Goal: Entertainment & Leisure: Consume media (video, audio)

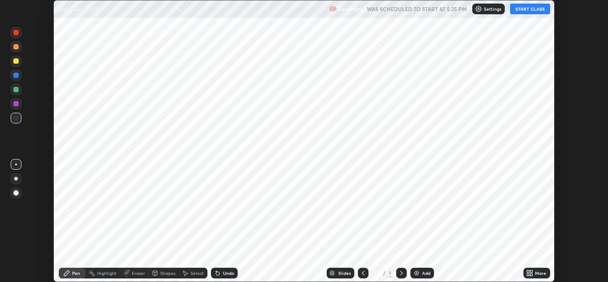
scroll to position [282, 608]
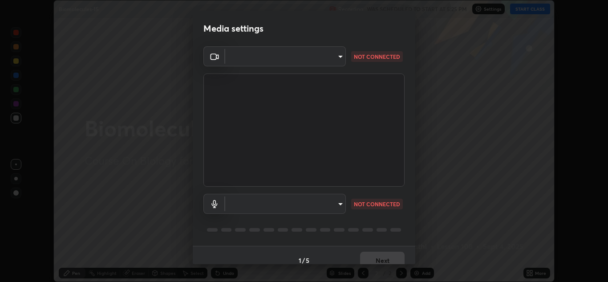
type input "b632b45ffd38abdd59198549972216b0b56846c9a96ca02d214ec0deae62491c"
type input "8eef23949d3bcf5a8e29e5a8eec0467d103540f54069910b01a1a3b6507dceb2"
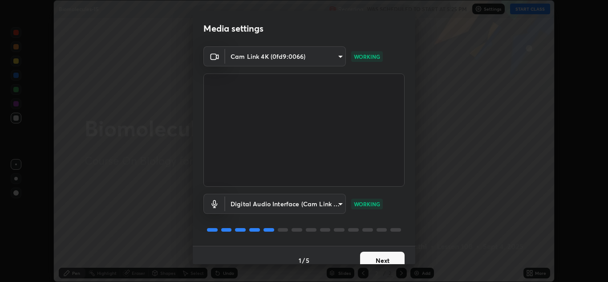
click at [382, 257] on button "Next" at bounding box center [382, 260] width 45 height 18
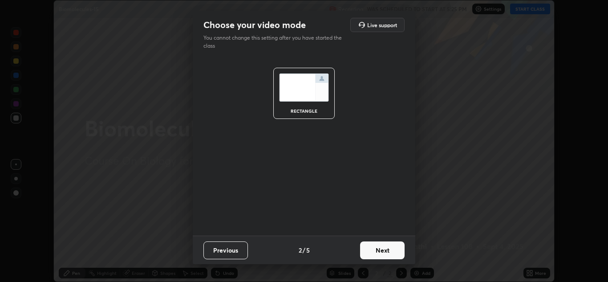
click at [389, 249] on button "Next" at bounding box center [382, 250] width 45 height 18
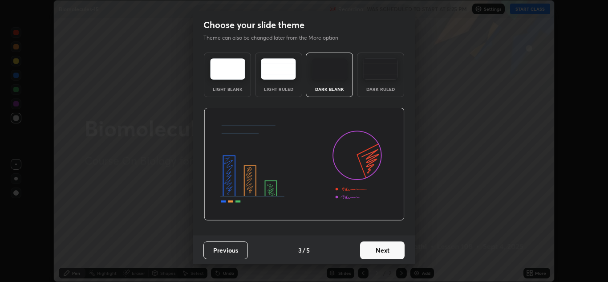
click at [385, 248] on button "Next" at bounding box center [382, 250] width 45 height 18
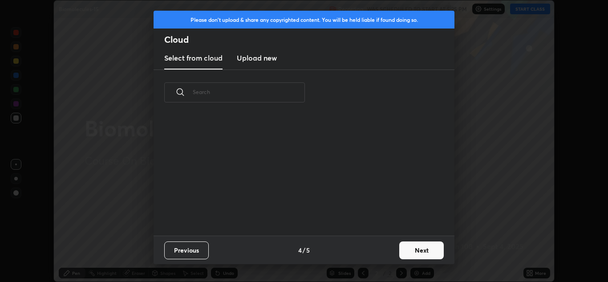
scroll to position [120, 286]
click at [415, 250] on button "Next" at bounding box center [421, 250] width 45 height 18
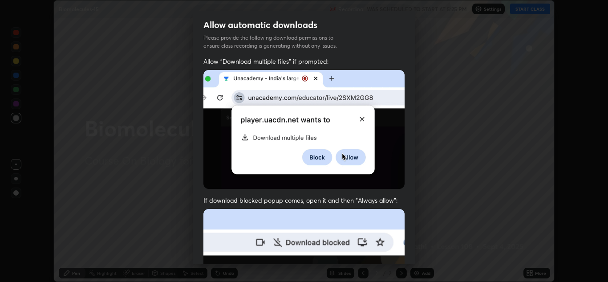
click at [418, 251] on div "Allow automatic downloads Please provide the following download permissions to …" at bounding box center [304, 141] width 608 height 282
click at [422, 250] on div "Allow automatic downloads Please provide the following download permissions to …" at bounding box center [304, 141] width 608 height 282
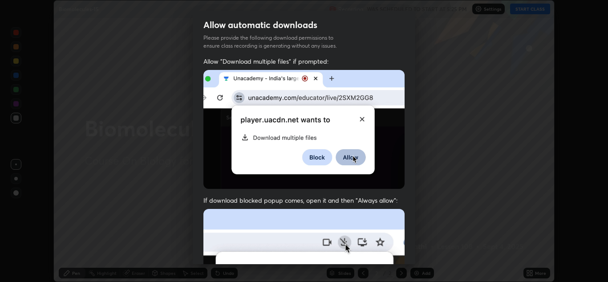
click at [420, 246] on div "Allow automatic downloads Please provide the following download permissions to …" at bounding box center [304, 141] width 608 height 282
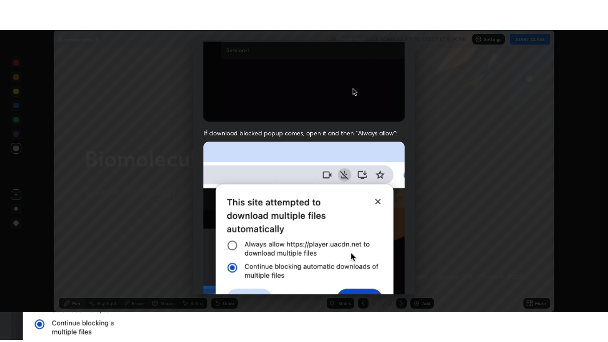
scroll to position [192, 0]
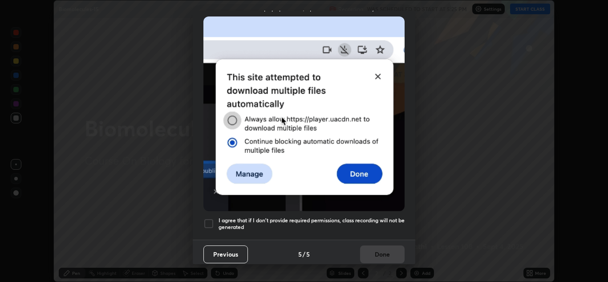
click at [365, 223] on h5 "I agree that if I don't provide required permissions, class recording will not …" at bounding box center [312, 224] width 186 height 14
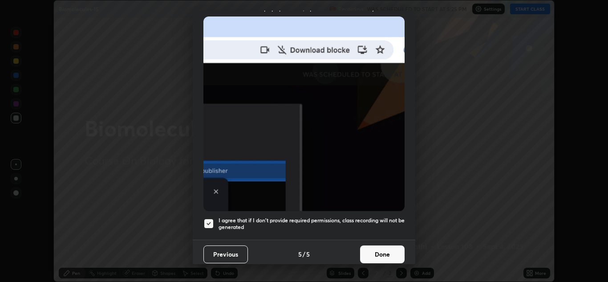
click at [371, 251] on button "Done" at bounding box center [382, 254] width 45 height 18
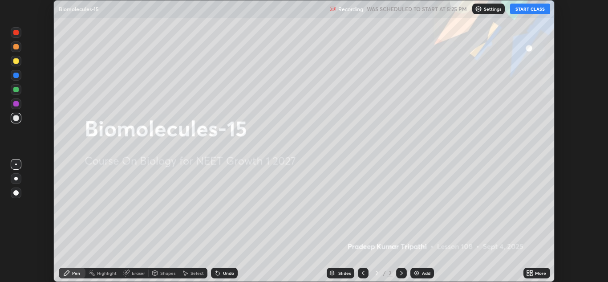
click at [527, 11] on button "START CLASS" at bounding box center [530, 9] width 40 height 11
click at [527, 275] on icon at bounding box center [528, 274] width 2 height 2
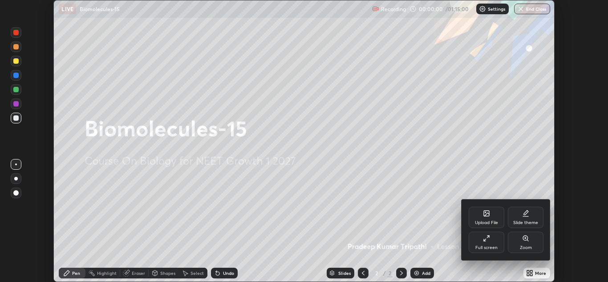
click at [491, 240] on div "Full screen" at bounding box center [487, 241] width 36 height 21
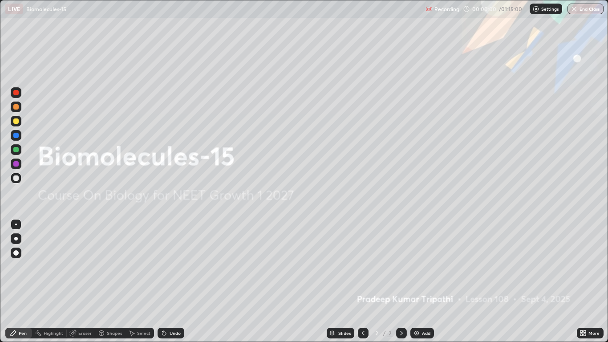
scroll to position [342, 608]
click at [417, 281] on img at bounding box center [416, 332] width 7 height 7
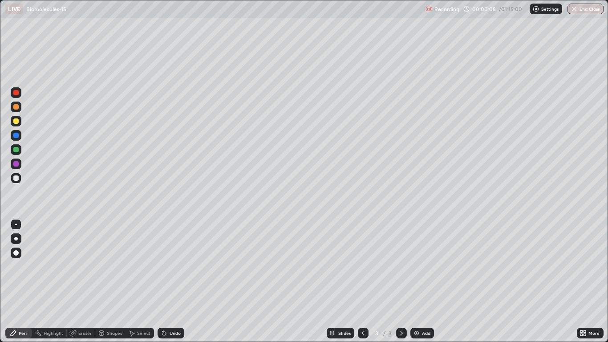
click at [17, 107] on div at bounding box center [15, 106] width 5 height 5
click at [25, 281] on div "Pen" at bounding box center [23, 333] width 8 height 4
click at [16, 121] on div at bounding box center [15, 120] width 5 height 5
click at [18, 109] on div at bounding box center [15, 106] width 5 height 5
click at [24, 281] on div "Pen" at bounding box center [23, 333] width 8 height 4
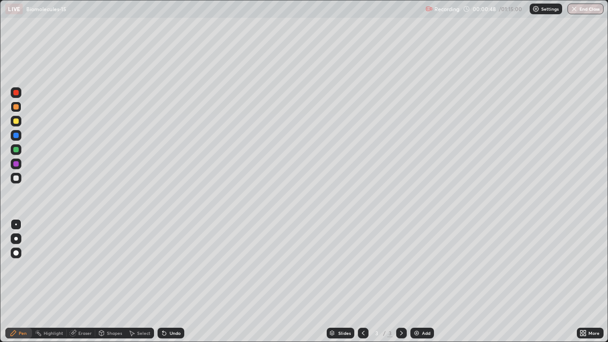
click at [17, 238] on div at bounding box center [16, 239] width 4 height 4
click at [16, 121] on div at bounding box center [15, 120] width 5 height 5
click at [109, 281] on div "Shapes" at bounding box center [114, 333] width 15 height 4
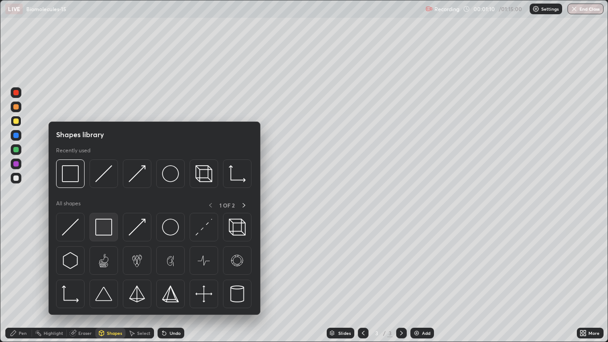
click at [103, 231] on img at bounding box center [103, 227] width 17 height 17
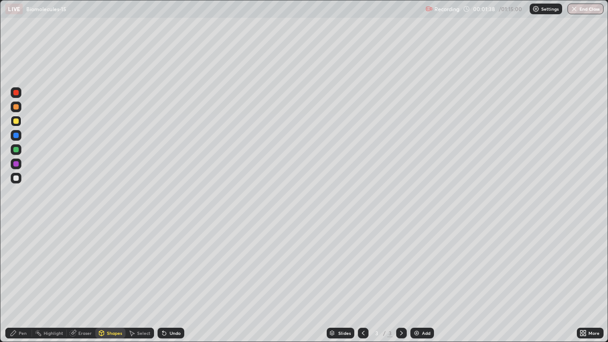
click at [16, 180] on div at bounding box center [15, 177] width 5 height 5
click at [113, 281] on div "Shapes" at bounding box center [114, 333] width 15 height 4
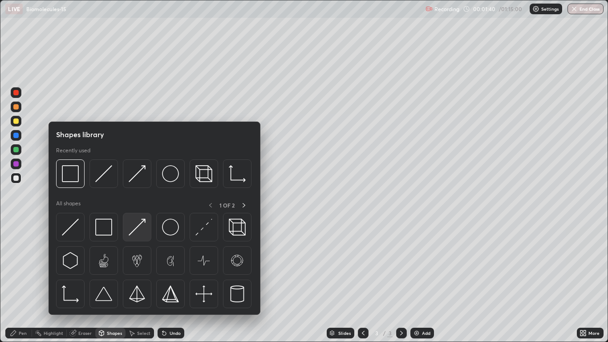
click at [141, 227] on img at bounding box center [137, 227] width 17 height 17
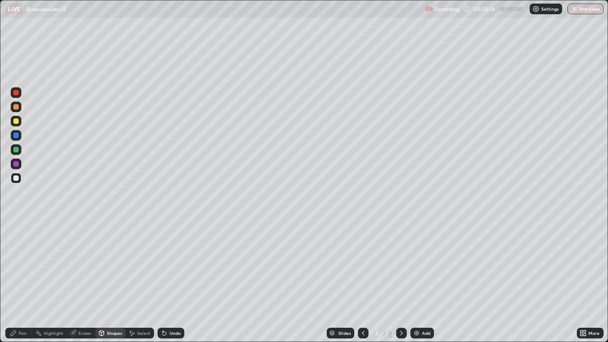
click at [17, 181] on div at bounding box center [16, 178] width 11 height 11
click at [82, 281] on div "Eraser" at bounding box center [84, 333] width 13 height 4
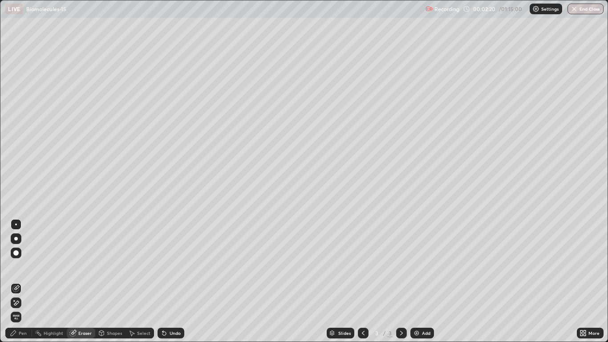
click at [22, 281] on div "Pen" at bounding box center [23, 333] width 8 height 4
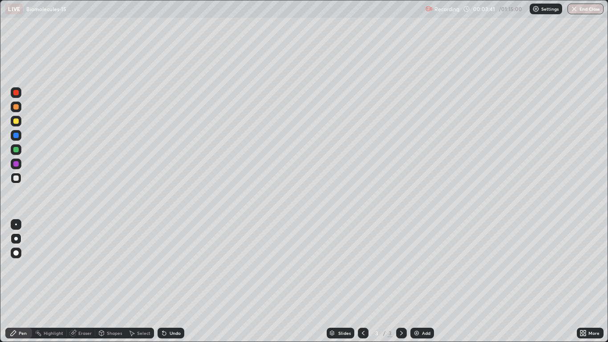
click at [17, 123] on div at bounding box center [15, 120] width 5 height 5
click at [112, 281] on div "Shapes" at bounding box center [114, 333] width 15 height 4
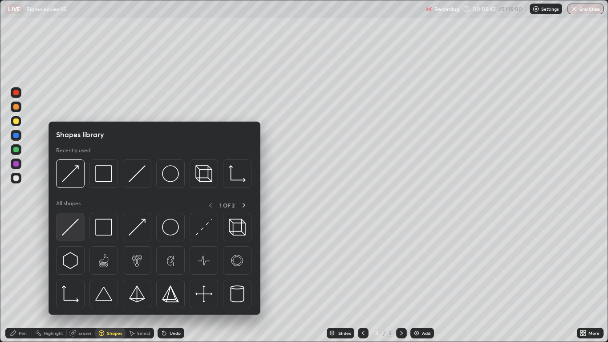
click at [77, 228] on img at bounding box center [70, 227] width 17 height 17
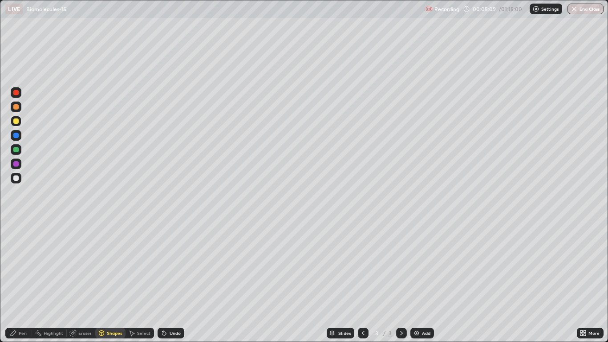
click at [18, 121] on div at bounding box center [15, 120] width 5 height 5
click at [26, 281] on div "Pen" at bounding box center [18, 333] width 27 height 11
click at [17, 109] on div at bounding box center [15, 106] width 5 height 5
click at [111, 281] on div "Shapes" at bounding box center [110, 333] width 30 height 11
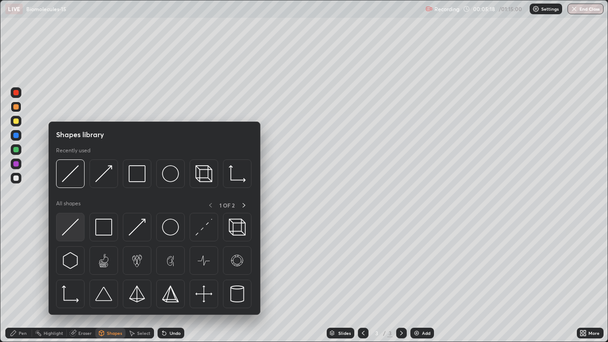
click at [75, 231] on img at bounding box center [70, 227] width 17 height 17
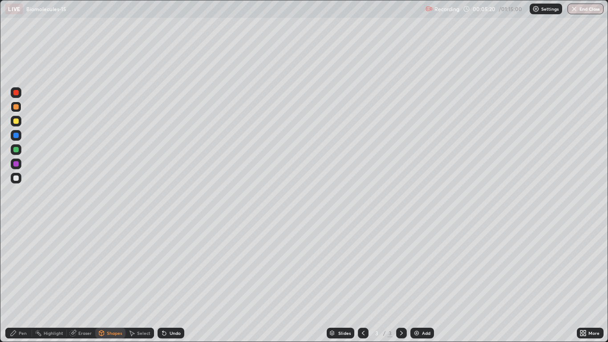
click at [114, 281] on div "Shapes" at bounding box center [110, 333] width 30 height 11
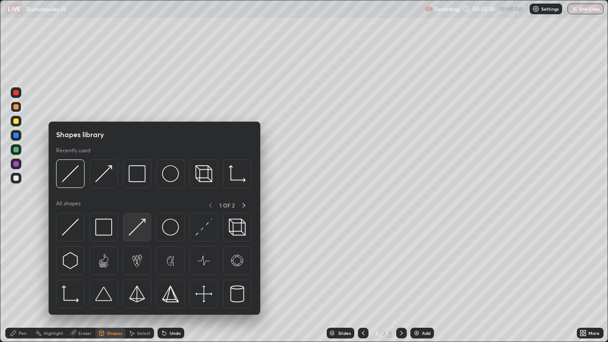
click at [142, 227] on img at bounding box center [137, 227] width 17 height 17
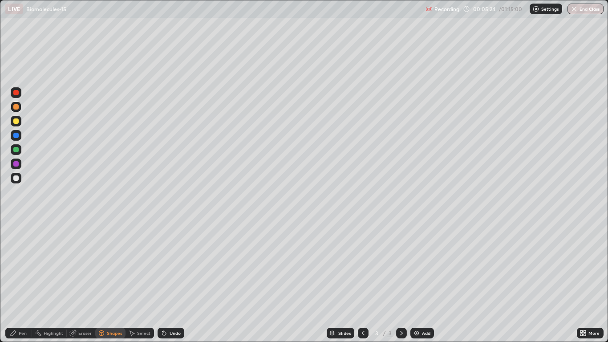
click at [23, 281] on div "Pen" at bounding box center [23, 333] width 8 height 4
click at [16, 124] on div at bounding box center [16, 121] width 11 height 11
click at [17, 179] on div at bounding box center [15, 177] width 5 height 5
click at [114, 281] on div "Shapes" at bounding box center [114, 333] width 15 height 4
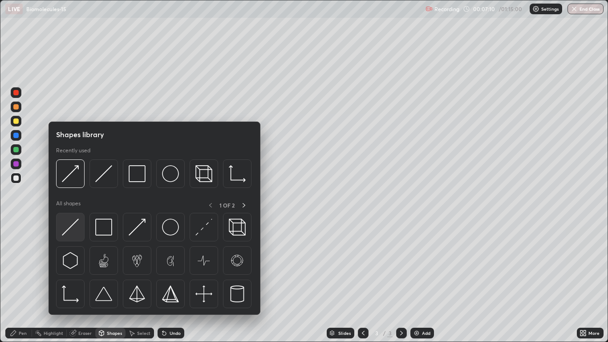
click at [77, 233] on img at bounding box center [70, 227] width 17 height 17
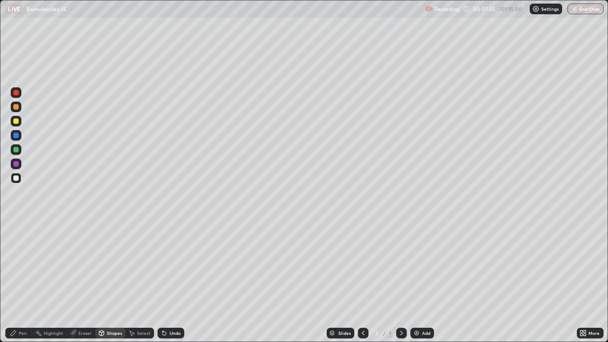
click at [397, 281] on div at bounding box center [401, 333] width 11 height 11
click at [416, 281] on img at bounding box center [416, 332] width 7 height 7
click at [24, 281] on div "Pen" at bounding box center [23, 333] width 8 height 4
click at [16, 122] on div at bounding box center [15, 120] width 5 height 5
click at [16, 107] on div at bounding box center [15, 106] width 5 height 5
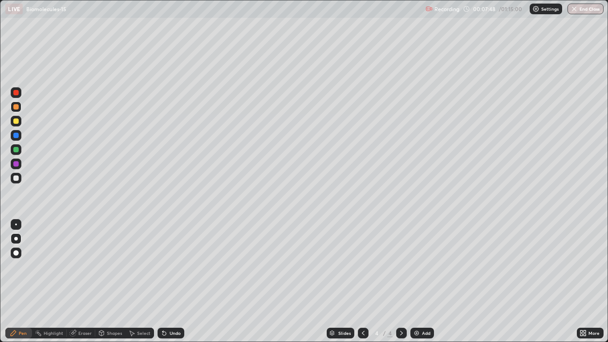
click at [113, 281] on div "Shapes" at bounding box center [110, 333] width 30 height 11
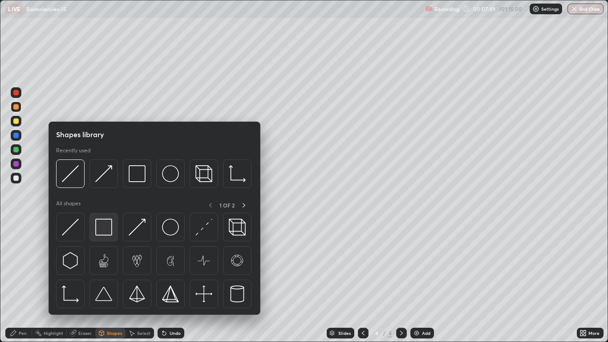
click at [102, 226] on img at bounding box center [103, 227] width 17 height 17
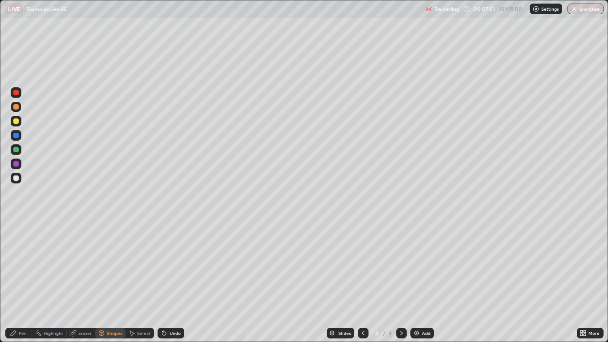
click at [22, 281] on div "Pen" at bounding box center [18, 333] width 27 height 11
click at [16, 121] on div at bounding box center [15, 120] width 5 height 5
click at [16, 107] on div at bounding box center [15, 106] width 5 height 5
click at [109, 281] on div "Shapes" at bounding box center [114, 333] width 15 height 4
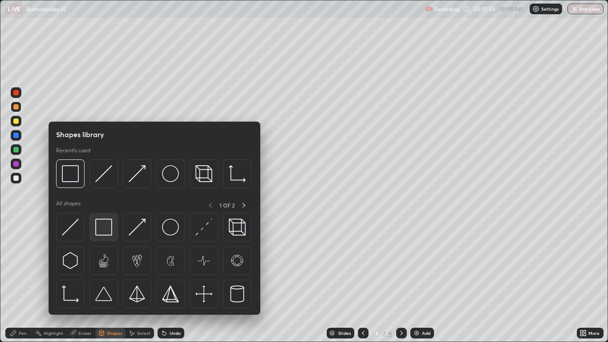
click at [103, 225] on img at bounding box center [103, 227] width 17 height 17
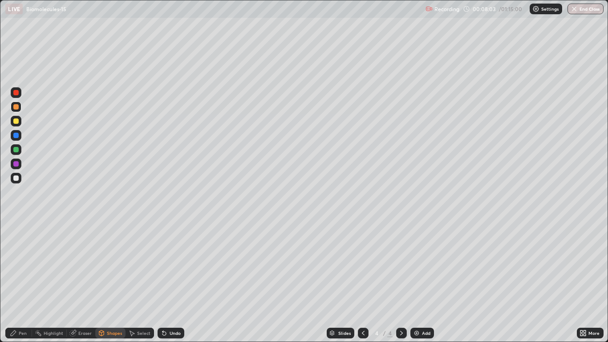
click at [18, 178] on div at bounding box center [15, 177] width 5 height 5
click at [115, 281] on div "Shapes" at bounding box center [114, 333] width 15 height 4
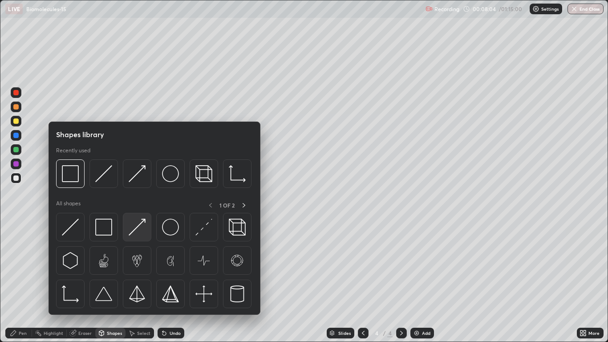
click at [140, 230] on img at bounding box center [137, 227] width 17 height 17
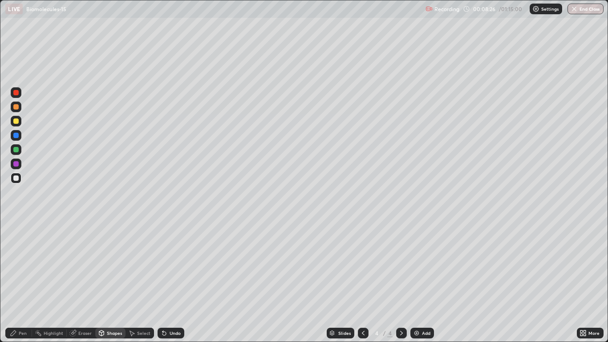
click at [14, 179] on div at bounding box center [15, 177] width 5 height 5
click at [109, 281] on div "Shapes" at bounding box center [110, 333] width 30 height 11
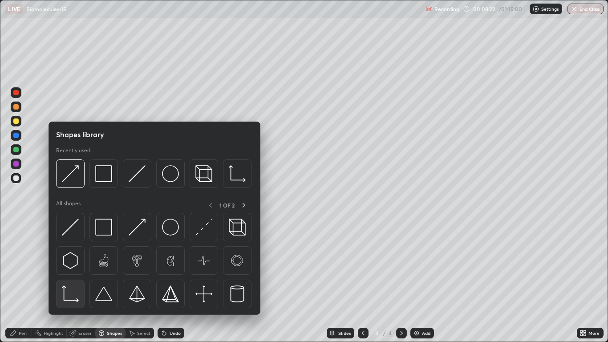
click at [74, 281] on img at bounding box center [70, 293] width 17 height 17
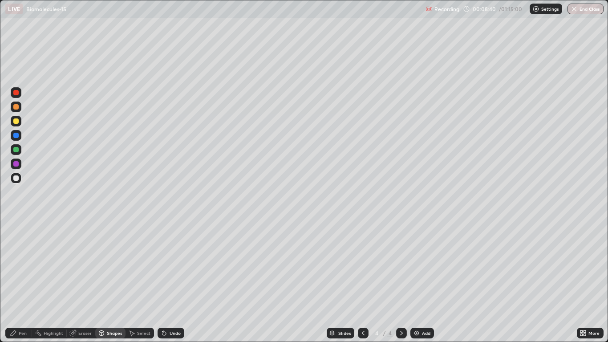
click at [24, 281] on div "Pen" at bounding box center [18, 333] width 27 height 11
click at [16, 121] on div at bounding box center [15, 120] width 5 height 5
click at [26, 281] on div "Pen" at bounding box center [23, 333] width 8 height 4
click at [17, 124] on div at bounding box center [16, 121] width 11 height 11
click at [16, 151] on div at bounding box center [15, 149] width 5 height 5
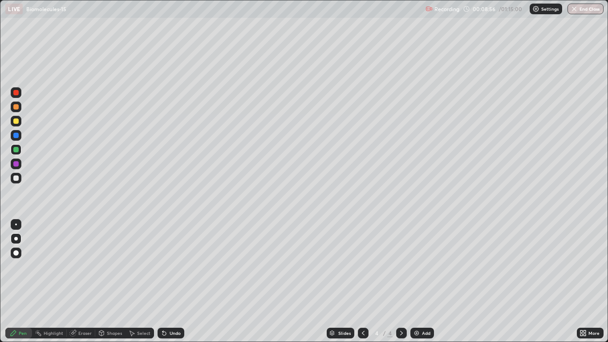
click at [16, 166] on div at bounding box center [15, 163] width 5 height 5
click at [109, 281] on div "Shapes" at bounding box center [110, 333] width 30 height 11
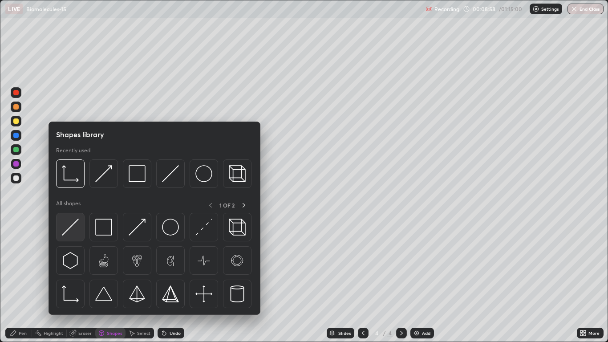
click at [77, 232] on img at bounding box center [70, 227] width 17 height 17
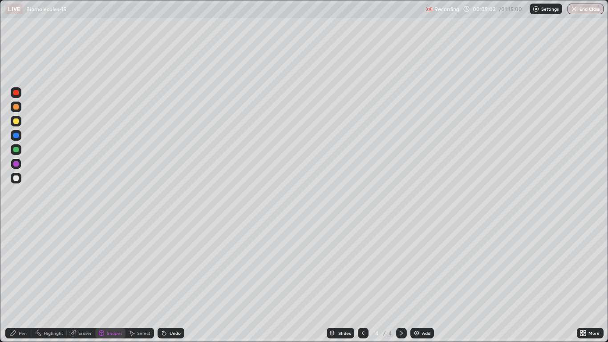
click at [25, 281] on div "Pen" at bounding box center [18, 333] width 27 height 11
click at [16, 176] on div at bounding box center [15, 177] width 5 height 5
click at [85, 281] on div "Eraser" at bounding box center [84, 333] width 13 height 4
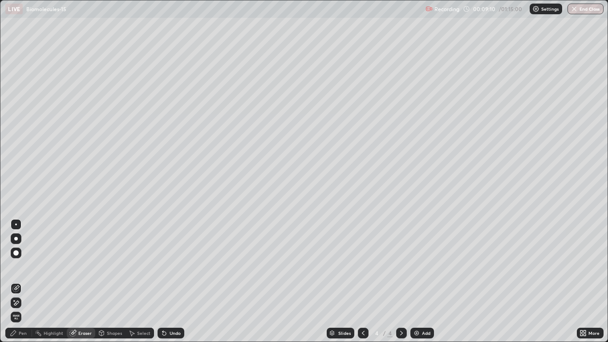
click at [24, 281] on div "Pen" at bounding box center [18, 333] width 27 height 11
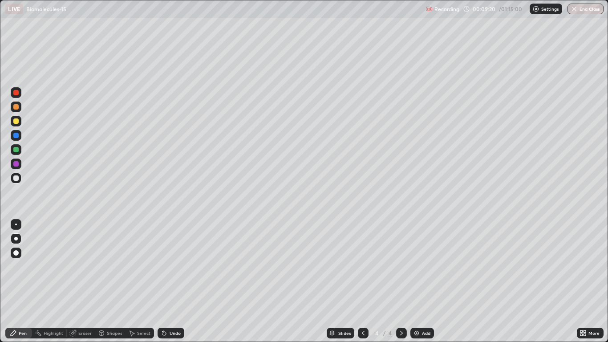
click at [84, 281] on div "Eraser" at bounding box center [84, 333] width 13 height 4
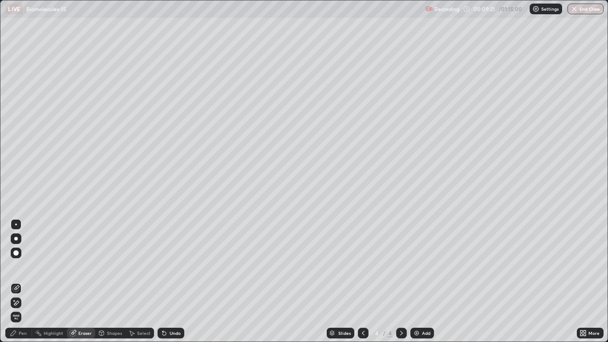
click at [14, 281] on icon at bounding box center [14, 300] width 1 height 1
click at [17, 281] on icon at bounding box center [15, 288] width 7 height 7
click at [24, 281] on div "Pen" at bounding box center [23, 333] width 8 height 4
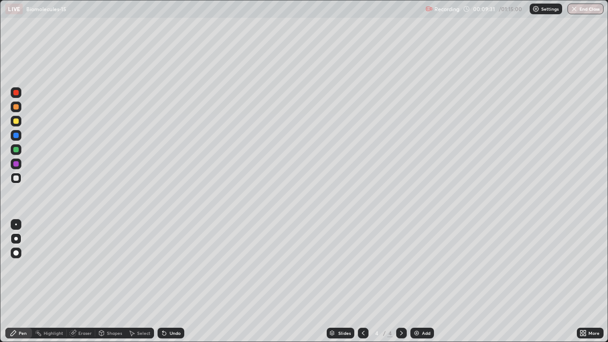
click at [17, 122] on div at bounding box center [15, 120] width 5 height 5
click at [24, 155] on div "Erase all" at bounding box center [15, 171] width 21 height 306
click at [23, 281] on div "Pen" at bounding box center [23, 333] width 8 height 4
click at [16, 179] on div at bounding box center [15, 177] width 5 height 5
click at [17, 136] on div at bounding box center [15, 135] width 5 height 5
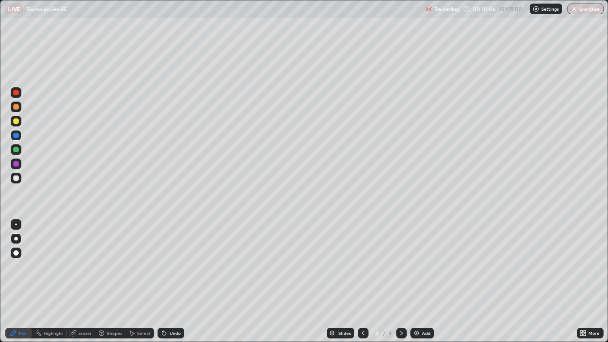
click at [15, 150] on div at bounding box center [15, 149] width 5 height 5
click at [16, 150] on div at bounding box center [15, 149] width 5 height 5
click at [16, 109] on div at bounding box center [15, 106] width 5 height 5
click at [89, 281] on div "Eraser" at bounding box center [81, 333] width 28 height 11
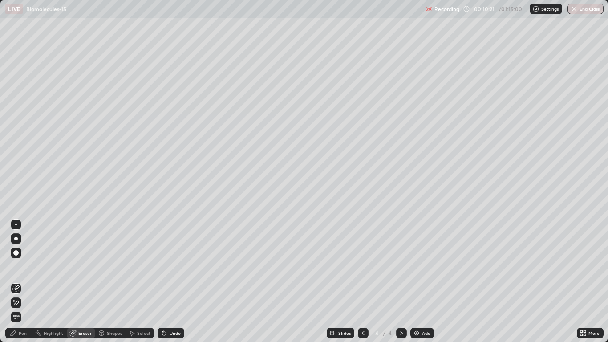
click at [112, 281] on div "Shapes" at bounding box center [114, 333] width 15 height 4
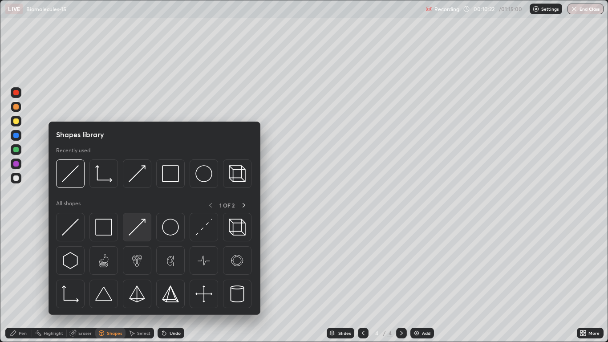
click at [134, 232] on img at bounding box center [137, 227] width 17 height 17
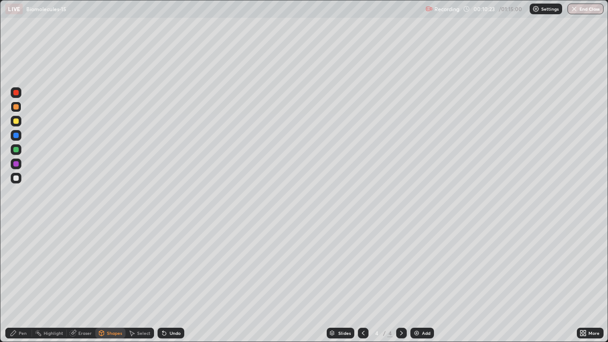
click at [25, 281] on div "Pen" at bounding box center [18, 333] width 27 height 11
click at [23, 281] on div "Pen" at bounding box center [18, 333] width 27 height 11
click at [85, 281] on div "Eraser" at bounding box center [84, 333] width 13 height 4
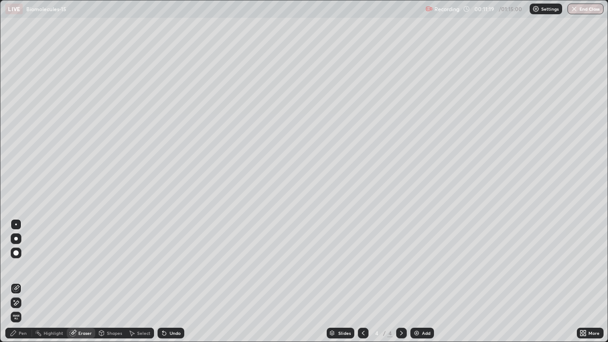
click at [26, 281] on div "Pen" at bounding box center [23, 333] width 8 height 4
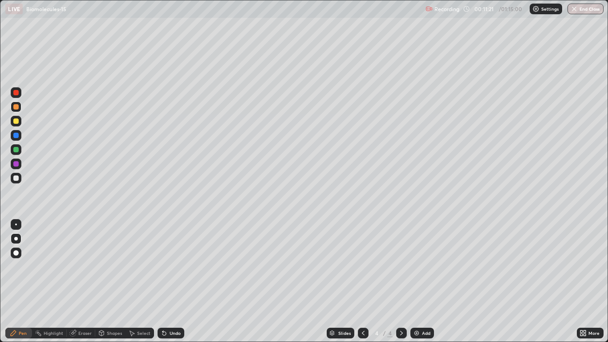
click at [18, 164] on div at bounding box center [15, 163] width 5 height 5
click at [112, 281] on div "Shapes" at bounding box center [114, 333] width 15 height 4
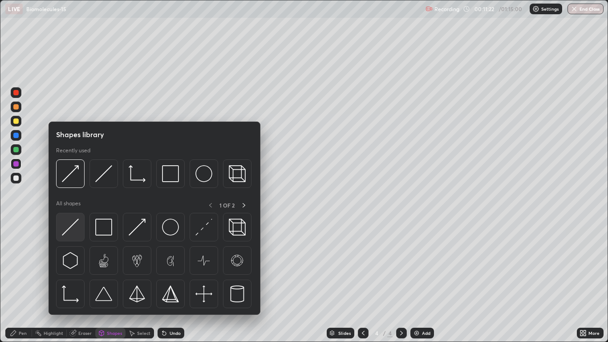
click at [77, 231] on img at bounding box center [70, 227] width 17 height 17
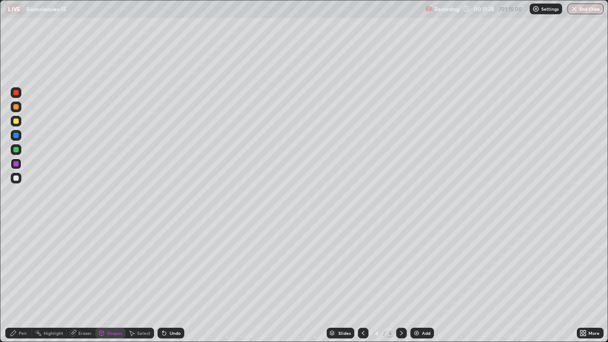
click at [82, 281] on div "Eraser" at bounding box center [84, 333] width 13 height 4
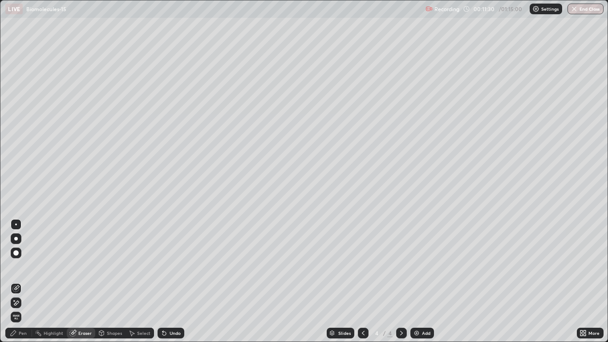
click at [17, 281] on icon at bounding box center [15, 288] width 7 height 7
click at [22, 281] on div "Pen" at bounding box center [23, 333] width 8 height 4
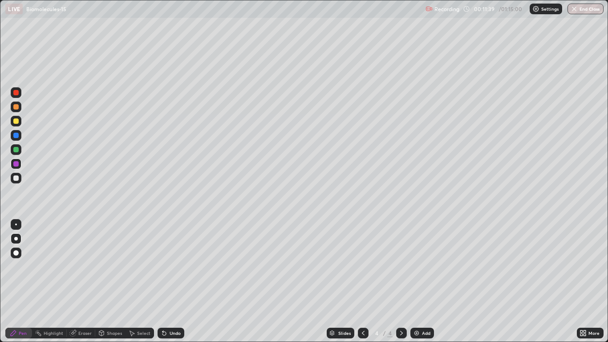
click at [18, 151] on div at bounding box center [15, 149] width 5 height 5
click at [16, 121] on div at bounding box center [15, 120] width 5 height 5
click at [16, 110] on div at bounding box center [16, 106] width 11 height 11
click at [21, 281] on div "Pen" at bounding box center [23, 333] width 8 height 4
click at [110, 281] on div "Shapes" at bounding box center [114, 333] width 15 height 4
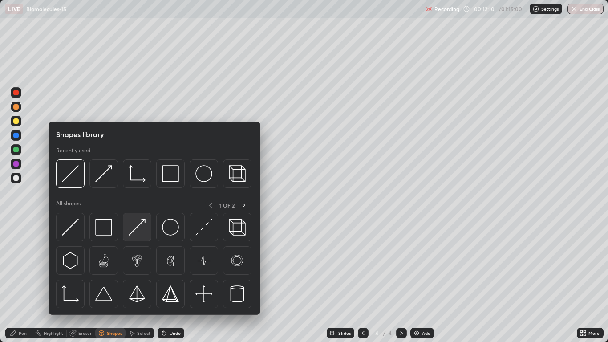
click at [139, 231] on img at bounding box center [137, 227] width 17 height 17
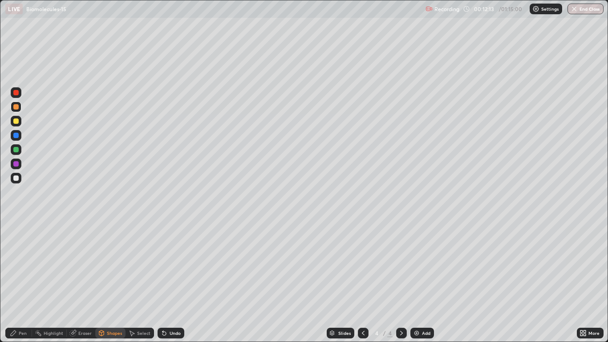
click at [20, 281] on div "Pen" at bounding box center [23, 333] width 8 height 4
click at [17, 178] on div at bounding box center [15, 177] width 5 height 5
click at [112, 281] on div "Shapes" at bounding box center [114, 333] width 15 height 4
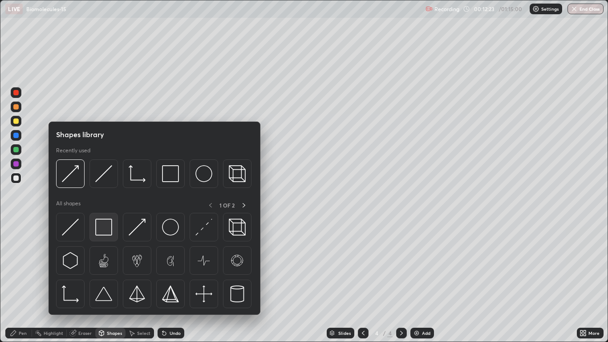
click at [105, 232] on img at bounding box center [103, 227] width 17 height 17
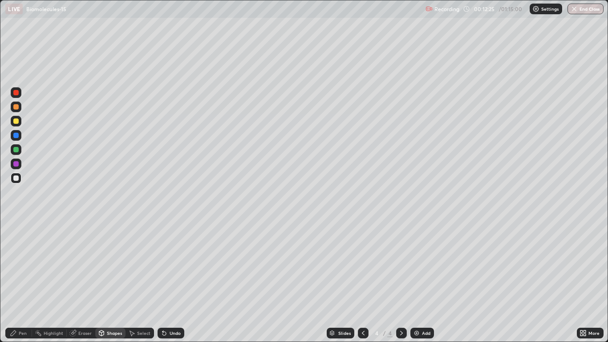
click at [113, 281] on div "Shapes" at bounding box center [114, 333] width 15 height 4
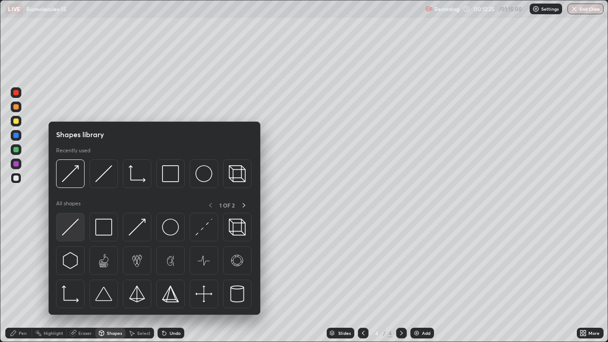
click at [78, 230] on img at bounding box center [70, 227] width 17 height 17
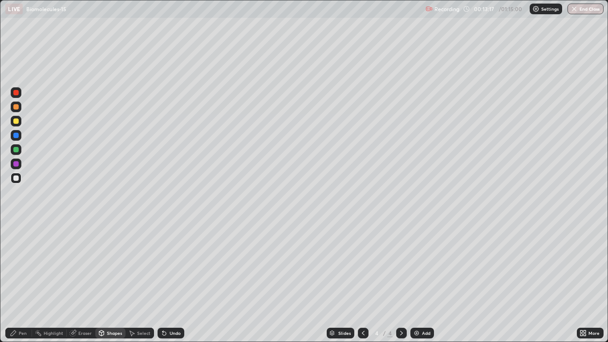
click at [24, 281] on div "Pen" at bounding box center [23, 333] width 8 height 4
click at [18, 121] on div at bounding box center [15, 120] width 5 height 5
click at [20, 177] on div at bounding box center [16, 178] width 11 height 11
click at [109, 281] on div "Shapes" at bounding box center [114, 333] width 15 height 4
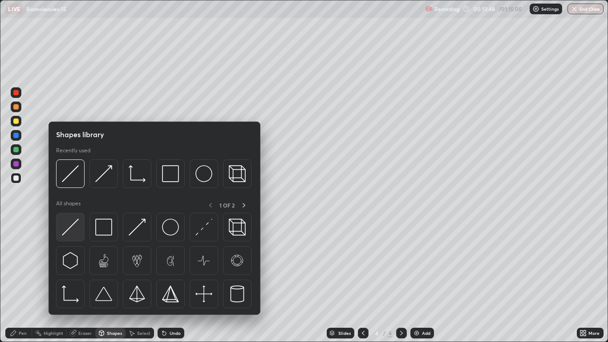
click at [74, 230] on img at bounding box center [70, 227] width 17 height 17
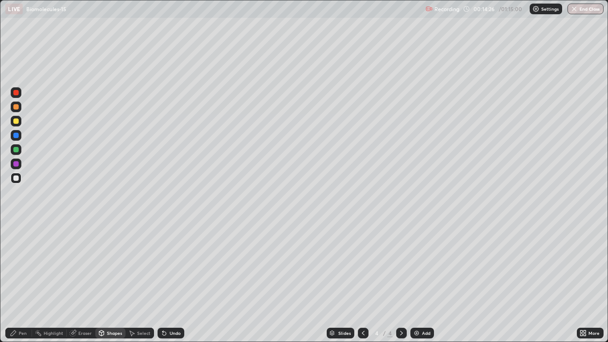
click at [85, 281] on div "Eraser" at bounding box center [84, 333] width 13 height 4
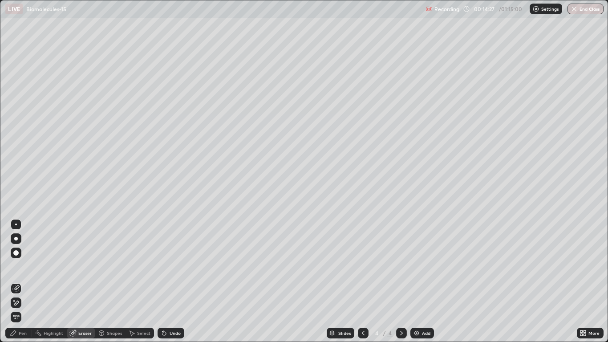
click at [113, 281] on div "Shapes" at bounding box center [114, 333] width 15 height 4
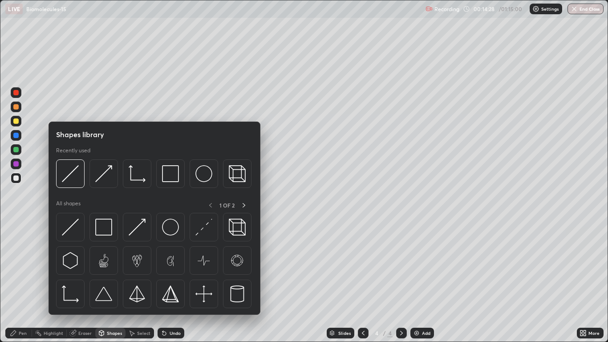
click at [16, 122] on div at bounding box center [15, 120] width 5 height 5
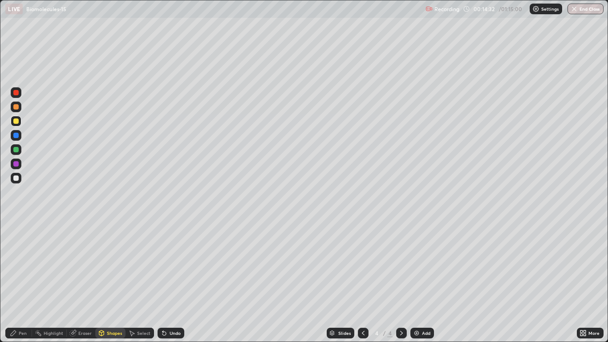
click at [22, 281] on div "Pen" at bounding box center [18, 333] width 27 height 11
click at [108, 281] on div "Shapes" at bounding box center [114, 333] width 15 height 4
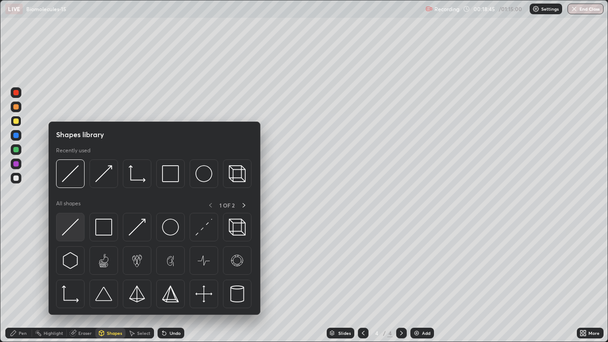
click at [77, 230] on img at bounding box center [70, 227] width 17 height 17
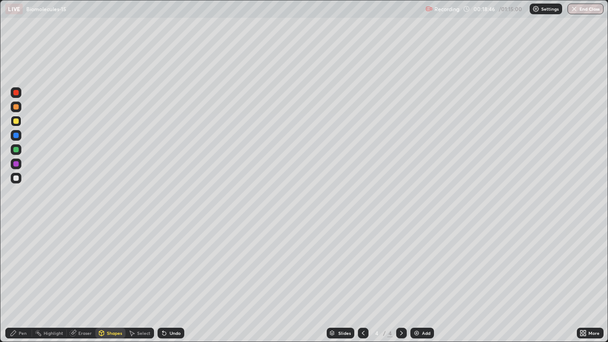
click at [16, 178] on div at bounding box center [15, 177] width 5 height 5
click at [17, 122] on div at bounding box center [15, 120] width 5 height 5
click at [20, 281] on div "Pen" at bounding box center [23, 333] width 8 height 4
click at [13, 179] on div at bounding box center [15, 177] width 5 height 5
click at [111, 281] on div "Shapes" at bounding box center [114, 333] width 15 height 4
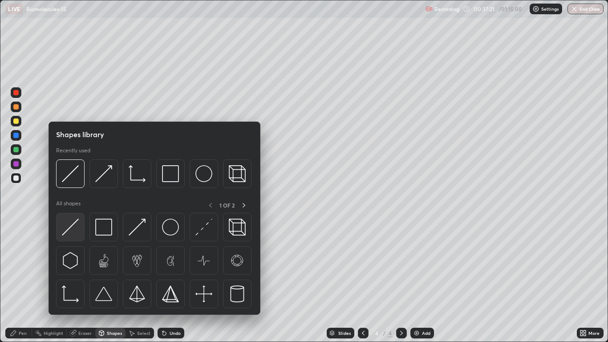
click at [77, 233] on img at bounding box center [70, 227] width 17 height 17
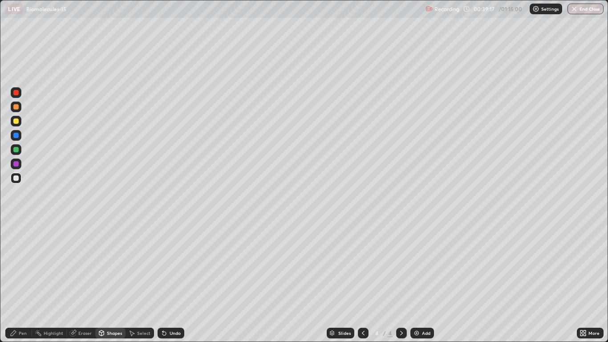
click at [24, 281] on div "Pen" at bounding box center [18, 333] width 27 height 11
click at [16, 121] on div at bounding box center [15, 120] width 5 height 5
click at [20, 178] on div at bounding box center [16, 178] width 11 height 11
click at [109, 281] on div "Shapes" at bounding box center [110, 333] width 30 height 11
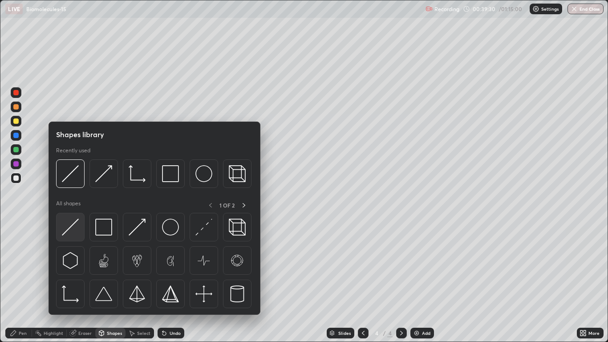
click at [71, 233] on img at bounding box center [70, 227] width 17 height 17
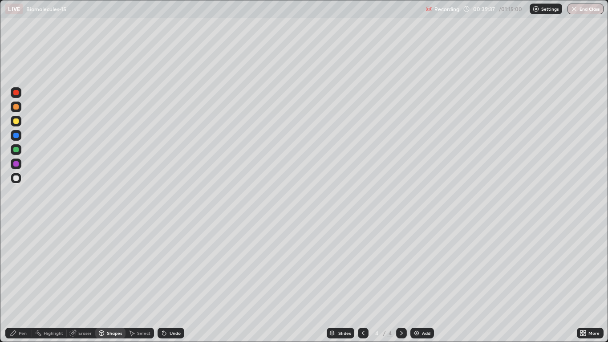
click at [24, 281] on div "Pen" at bounding box center [23, 333] width 8 height 4
click at [18, 125] on div at bounding box center [16, 121] width 11 height 11
click at [111, 281] on div "Shapes" at bounding box center [114, 333] width 15 height 4
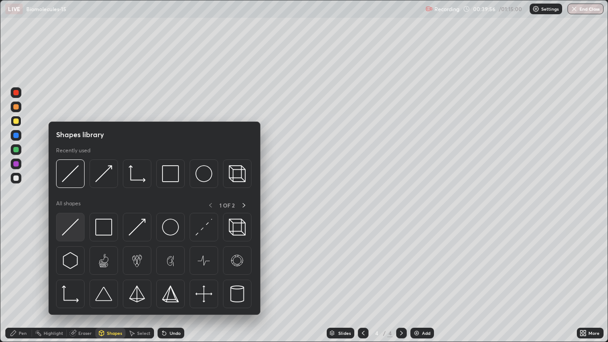
click at [74, 232] on img at bounding box center [70, 227] width 17 height 17
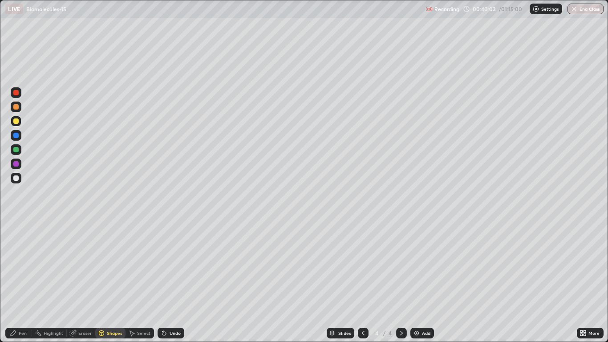
click at [16, 121] on div at bounding box center [15, 120] width 5 height 5
click at [16, 122] on div at bounding box center [15, 120] width 5 height 5
click at [25, 281] on div "Pen" at bounding box center [23, 333] width 8 height 4
click at [20, 180] on div at bounding box center [16, 178] width 11 height 11
click at [114, 281] on div "Shapes" at bounding box center [114, 333] width 15 height 4
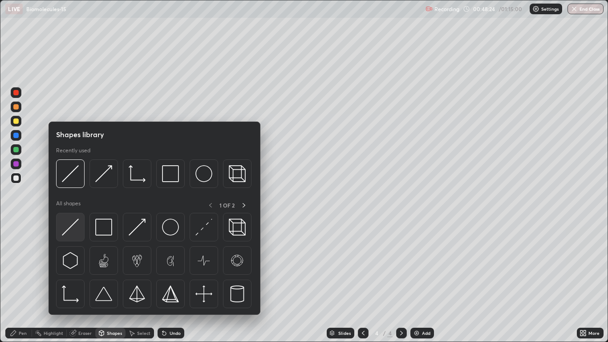
click at [77, 231] on img at bounding box center [70, 227] width 17 height 17
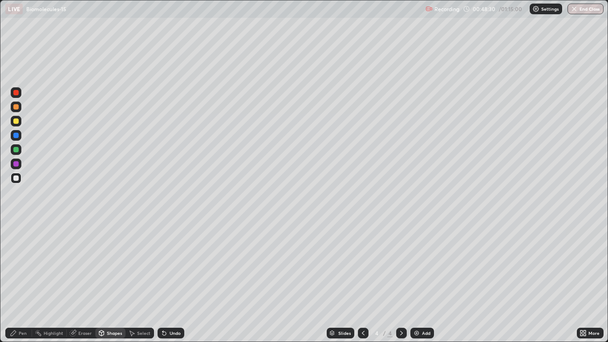
click at [22, 281] on div "Pen" at bounding box center [23, 333] width 8 height 4
click at [17, 178] on div at bounding box center [15, 177] width 5 height 5
click at [402, 281] on icon at bounding box center [401, 333] width 3 height 4
click at [421, 281] on div "Add" at bounding box center [422, 333] width 24 height 11
click at [19, 125] on div at bounding box center [16, 121] width 11 height 11
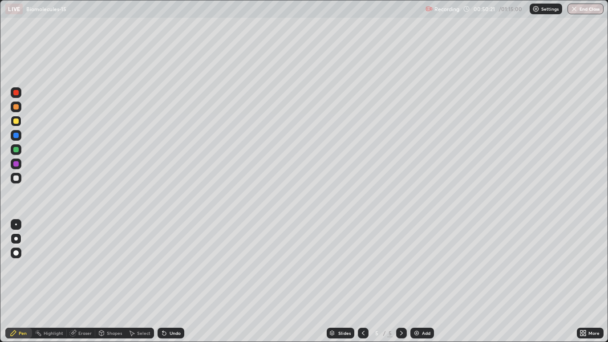
click at [113, 281] on div "Shapes" at bounding box center [114, 333] width 15 height 4
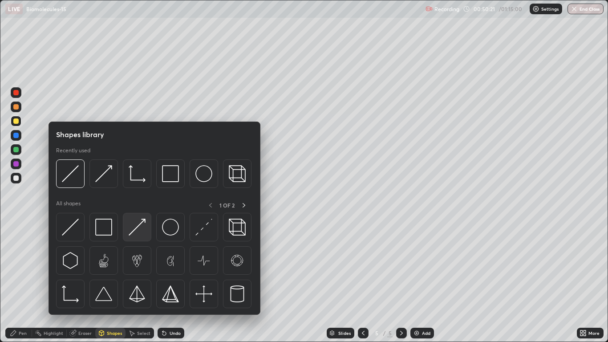
click at [140, 233] on img at bounding box center [137, 227] width 17 height 17
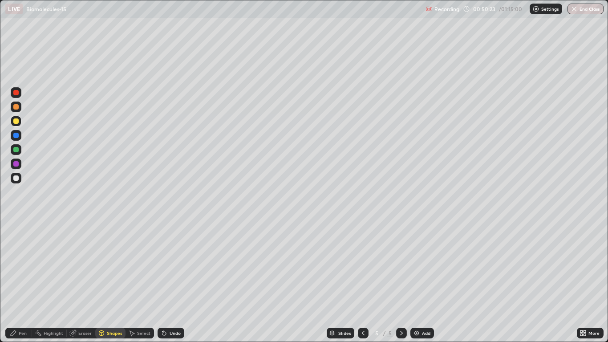
click at [28, 281] on div "Pen" at bounding box center [18, 333] width 27 height 11
click at [25, 281] on div "Pen" at bounding box center [18, 333] width 27 height 11
click at [16, 109] on div at bounding box center [15, 106] width 5 height 5
click at [115, 281] on div "Shapes" at bounding box center [114, 333] width 15 height 4
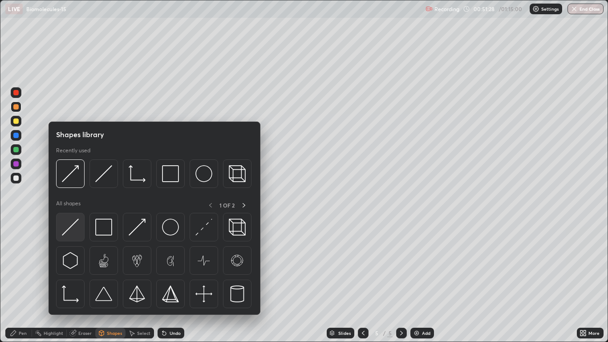
click at [77, 227] on img at bounding box center [70, 227] width 17 height 17
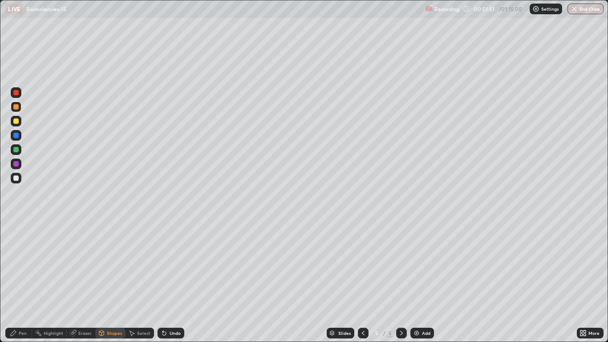
click at [16, 107] on div at bounding box center [15, 106] width 5 height 5
click at [23, 281] on div "Pen" at bounding box center [23, 333] width 8 height 4
click at [358, 281] on div at bounding box center [363, 333] width 11 height 11
click at [401, 281] on icon at bounding box center [401, 332] width 7 height 7
click at [82, 281] on div "Eraser" at bounding box center [84, 333] width 13 height 4
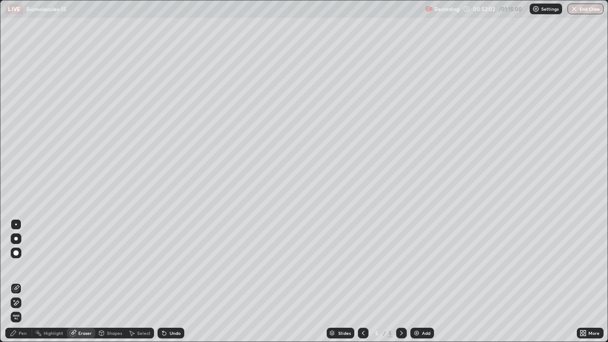
click at [24, 281] on div "Pen" at bounding box center [23, 333] width 8 height 4
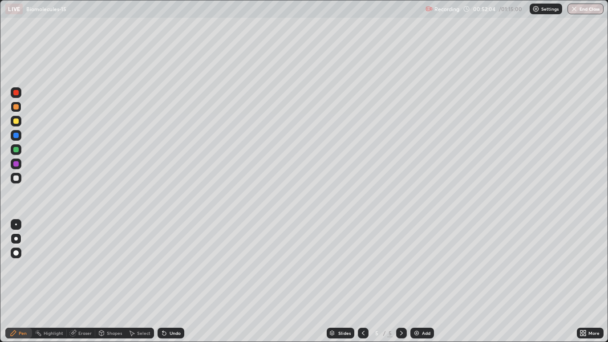
click at [17, 121] on div at bounding box center [15, 120] width 5 height 5
click at [17, 107] on div at bounding box center [15, 106] width 5 height 5
click at [116, 281] on div "Shapes" at bounding box center [110, 333] width 30 height 11
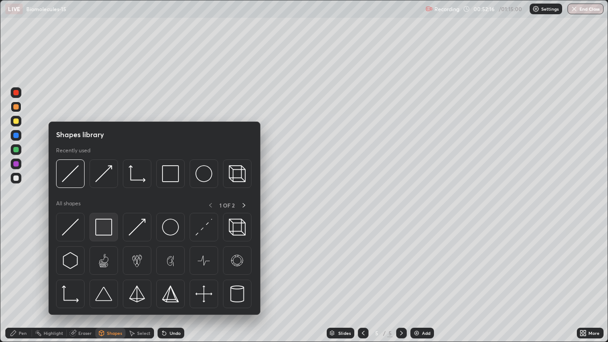
click at [105, 229] on img at bounding box center [103, 227] width 17 height 17
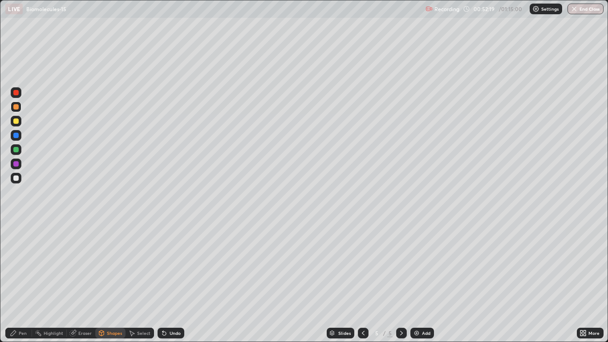
click at [110, 281] on div "Shapes" at bounding box center [110, 333] width 30 height 11
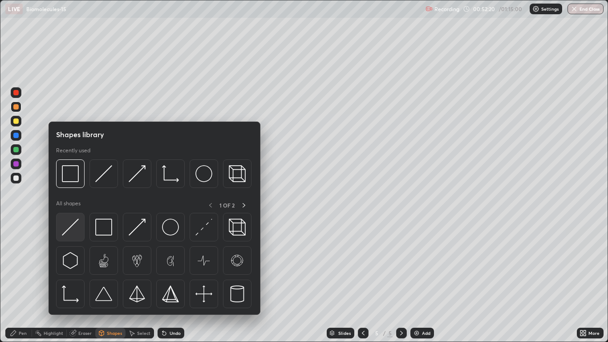
click at [73, 231] on img at bounding box center [70, 227] width 17 height 17
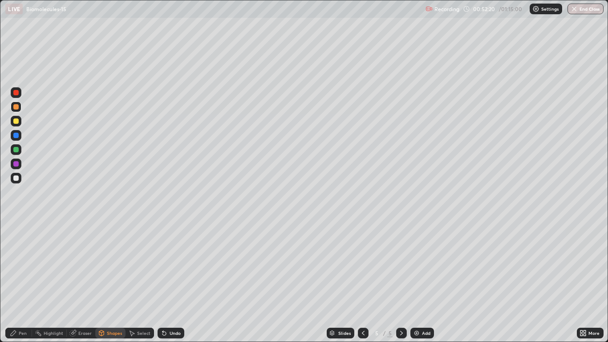
click at [16, 176] on div at bounding box center [15, 177] width 5 height 5
click at [85, 281] on div "Eraser" at bounding box center [84, 333] width 13 height 4
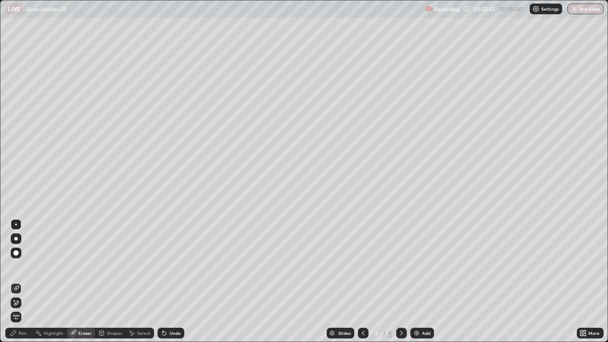
click at [112, 281] on div "Shapes" at bounding box center [114, 333] width 15 height 4
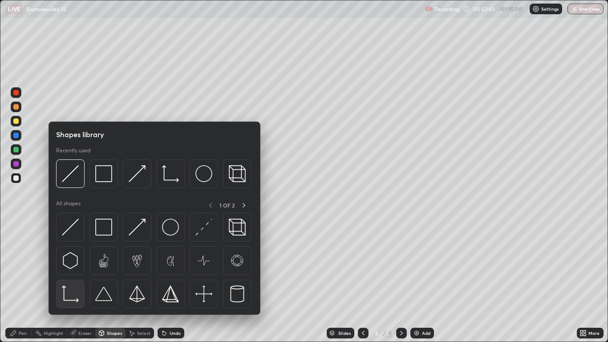
click at [71, 281] on img at bounding box center [70, 293] width 17 height 17
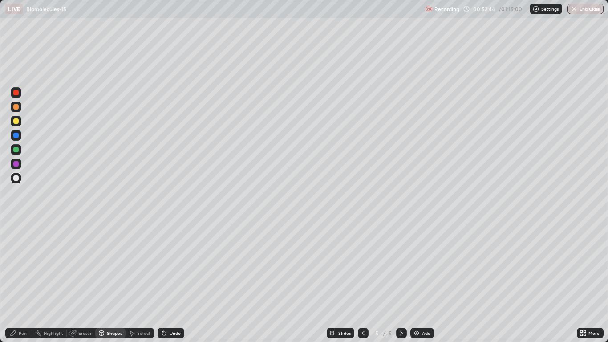
click at [17, 178] on div at bounding box center [15, 177] width 5 height 5
click at [115, 281] on div "Shapes" at bounding box center [114, 333] width 15 height 4
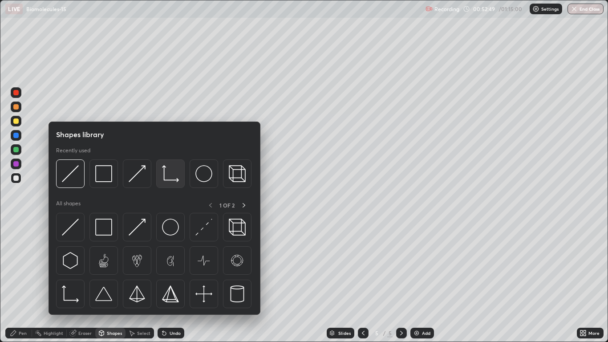
click at [170, 170] on img at bounding box center [170, 173] width 17 height 17
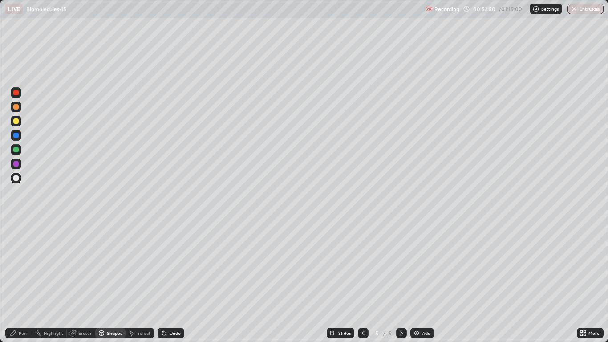
click at [113, 281] on div "Shapes" at bounding box center [114, 333] width 15 height 4
click at [28, 281] on div "Pen" at bounding box center [18, 333] width 27 height 11
click at [24, 281] on div "Pen" at bounding box center [18, 333] width 27 height 11
click at [18, 125] on div at bounding box center [16, 121] width 11 height 11
click at [108, 281] on div "Shapes" at bounding box center [114, 333] width 15 height 4
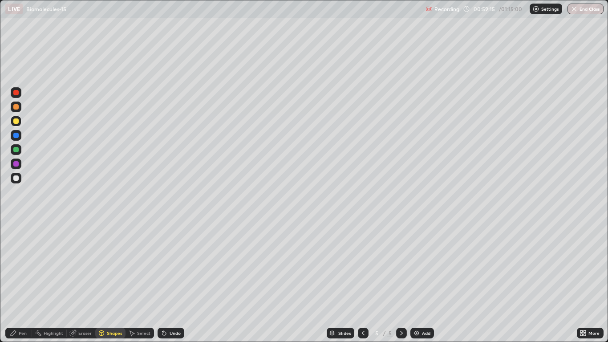
click at [23, 281] on div "Pen" at bounding box center [23, 333] width 8 height 4
click at [21, 281] on div "Pen" at bounding box center [23, 333] width 8 height 4
click at [16, 107] on div at bounding box center [15, 106] width 5 height 5
click at [21, 178] on div at bounding box center [16, 178] width 11 height 11
click at [16, 121] on div at bounding box center [15, 120] width 5 height 5
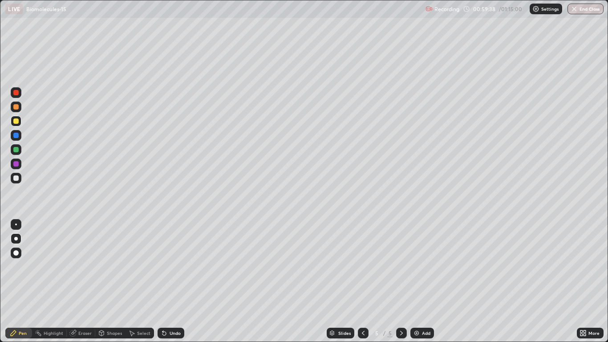
click at [16, 150] on div at bounding box center [15, 149] width 5 height 5
click at [88, 281] on div "Eraser" at bounding box center [84, 333] width 13 height 4
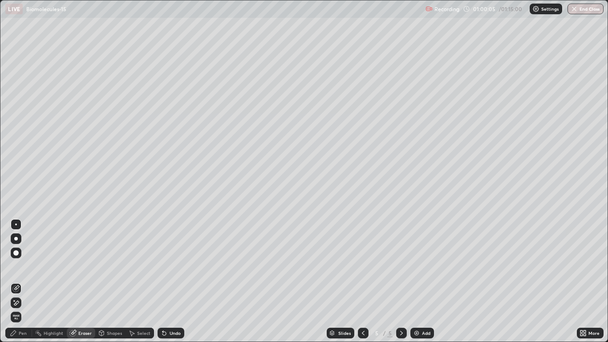
click at [84, 281] on div "Eraser" at bounding box center [84, 333] width 13 height 4
click at [19, 281] on icon at bounding box center [15, 303] width 7 height 8
click at [26, 281] on div "Pen" at bounding box center [23, 333] width 8 height 4
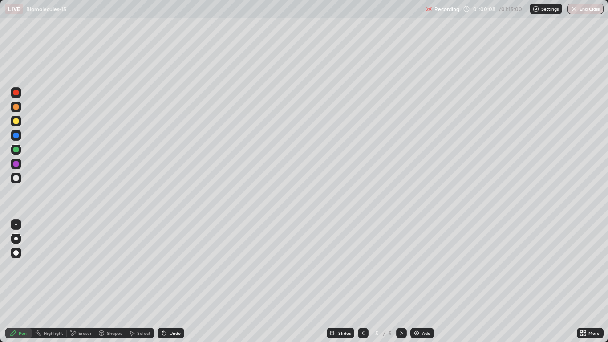
click at [23, 281] on div "Pen" at bounding box center [23, 333] width 8 height 4
click at [18, 122] on div at bounding box center [15, 120] width 5 height 5
click at [20, 281] on div "Pen" at bounding box center [23, 333] width 8 height 4
click at [16, 151] on div at bounding box center [15, 149] width 5 height 5
click at [16, 120] on div at bounding box center [15, 120] width 5 height 5
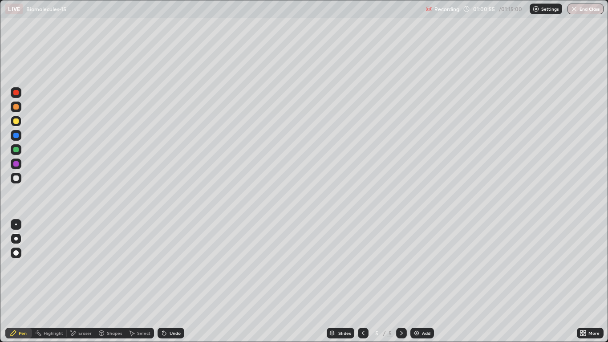
click at [14, 180] on div at bounding box center [15, 177] width 5 height 5
click at [20, 151] on div at bounding box center [16, 149] width 11 height 11
click at [17, 123] on div at bounding box center [15, 120] width 5 height 5
click at [16, 180] on div at bounding box center [15, 177] width 5 height 5
click at [14, 151] on div at bounding box center [15, 149] width 5 height 5
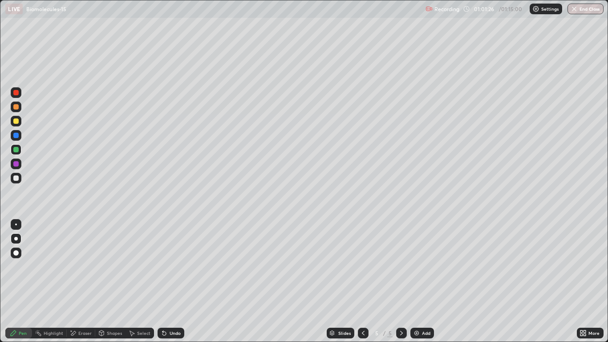
click at [17, 123] on div at bounding box center [15, 120] width 5 height 5
click at [19, 182] on div at bounding box center [16, 178] width 11 height 11
click at [18, 150] on div at bounding box center [15, 149] width 5 height 5
click at [19, 124] on div at bounding box center [16, 121] width 11 height 11
click at [17, 154] on div at bounding box center [16, 149] width 11 height 11
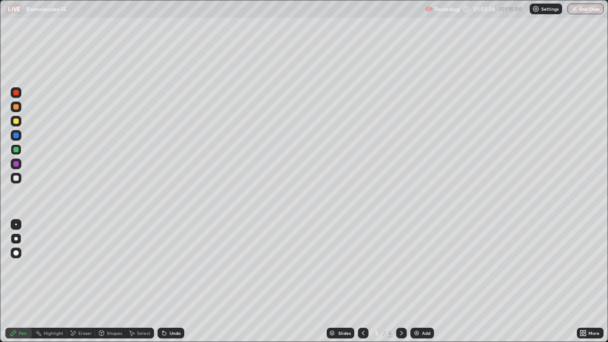
click at [18, 166] on div at bounding box center [16, 163] width 11 height 11
click at [112, 281] on div "Shapes" at bounding box center [114, 333] width 15 height 4
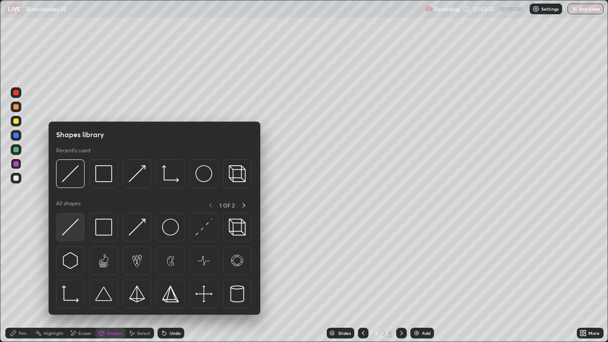
click at [75, 231] on img at bounding box center [70, 227] width 17 height 17
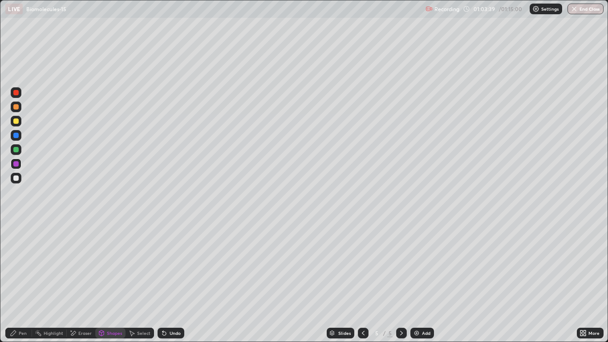
click at [20, 281] on div "Pen" at bounding box center [23, 333] width 8 height 4
click at [19, 281] on div "Pen" at bounding box center [23, 333] width 8 height 4
click at [113, 281] on div "Shapes" at bounding box center [114, 333] width 15 height 4
click at [84, 281] on div "Eraser" at bounding box center [84, 333] width 13 height 4
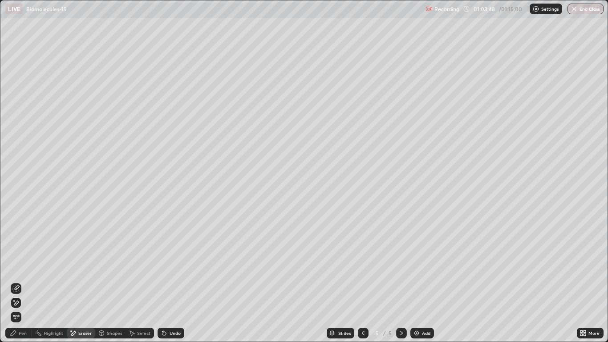
click at [112, 281] on div "Shapes" at bounding box center [114, 333] width 15 height 4
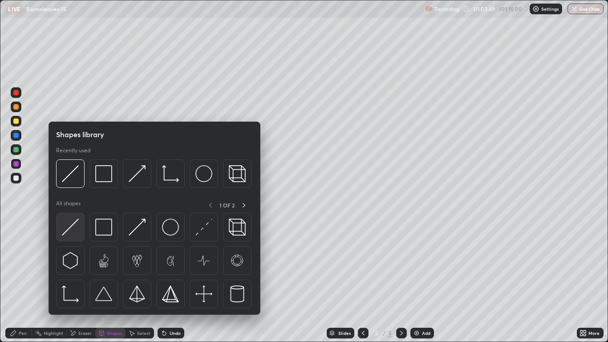
click at [73, 232] on img at bounding box center [70, 227] width 17 height 17
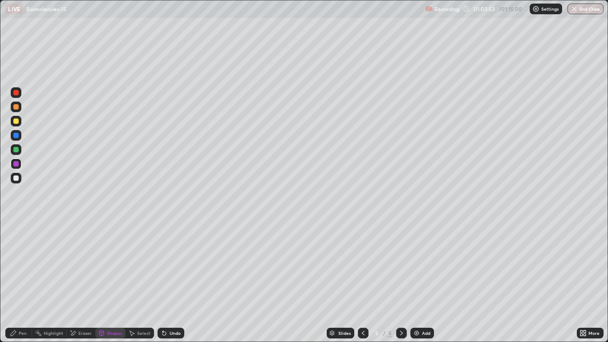
click at [80, 281] on div "Eraser" at bounding box center [84, 333] width 13 height 4
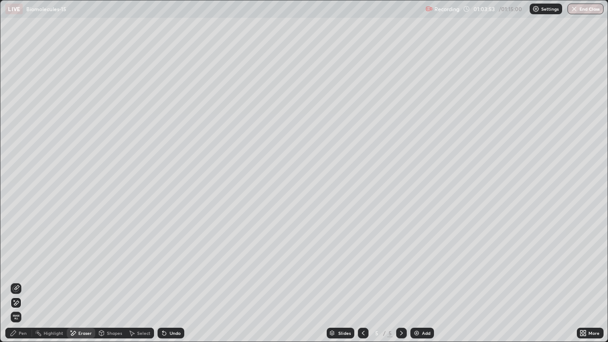
click at [17, 281] on icon at bounding box center [15, 288] width 7 height 7
click at [19, 281] on div "Pen" at bounding box center [23, 333] width 8 height 4
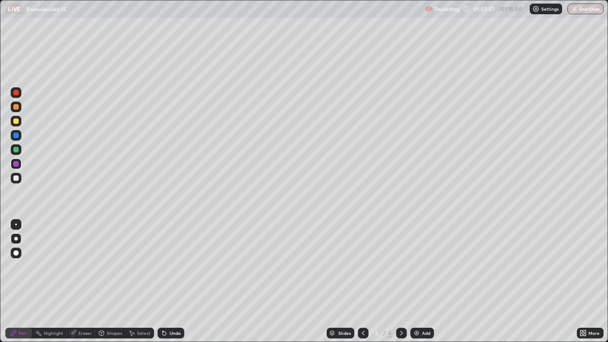
click at [18, 281] on div "Pen" at bounding box center [18, 333] width 27 height 11
click at [16, 150] on div at bounding box center [15, 149] width 5 height 5
click at [17, 178] on div at bounding box center [15, 177] width 5 height 5
click at [83, 281] on div "Eraser" at bounding box center [84, 333] width 13 height 4
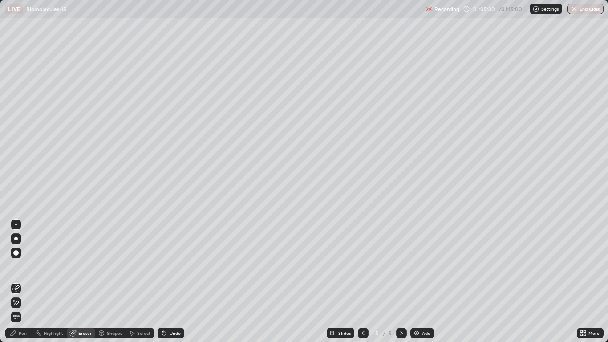
click at [17, 281] on icon at bounding box center [16, 287] width 5 height 4
click at [79, 281] on div "Eraser" at bounding box center [84, 333] width 13 height 4
click at [12, 281] on icon at bounding box center [15, 303] width 7 height 8
click at [24, 281] on div "Pen" at bounding box center [23, 333] width 8 height 4
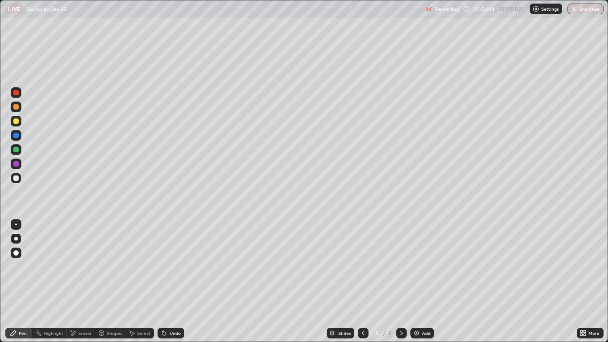
click at [16, 151] on div at bounding box center [15, 149] width 5 height 5
click at [16, 150] on div at bounding box center [15, 149] width 5 height 5
click at [17, 252] on div at bounding box center [15, 252] width 5 height 5
click at [17, 179] on div at bounding box center [15, 177] width 5 height 5
click at [16, 240] on div at bounding box center [16, 238] width 11 height 11
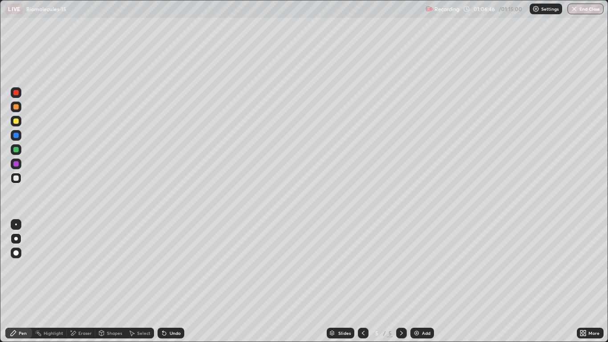
click at [109, 281] on div "Shapes" at bounding box center [114, 333] width 15 height 4
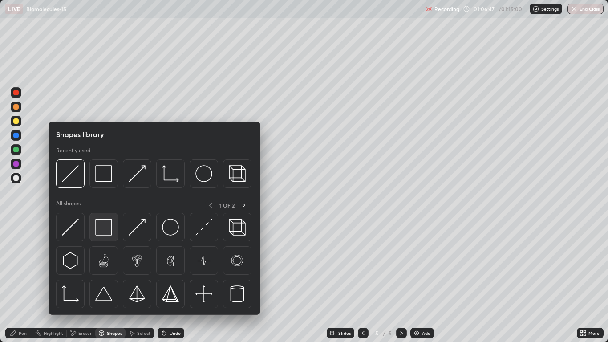
click at [100, 229] on img at bounding box center [103, 227] width 17 height 17
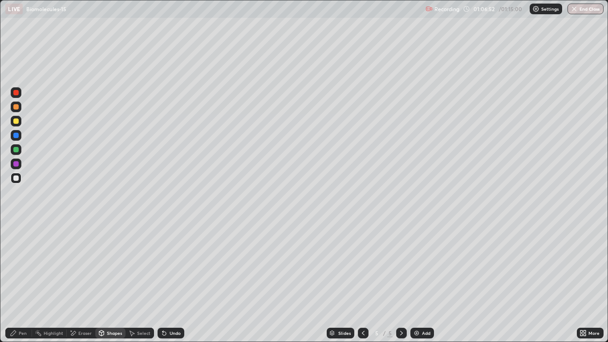
click at [81, 281] on div "Eraser" at bounding box center [84, 333] width 13 height 4
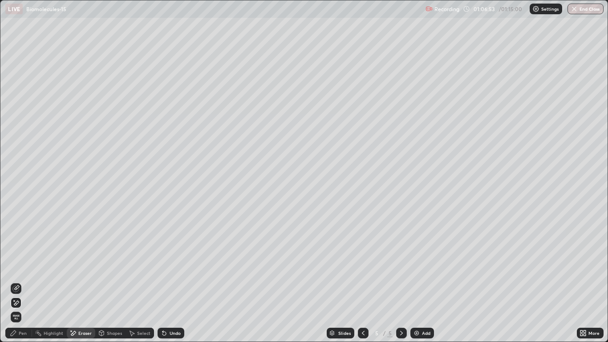
click at [17, 281] on icon at bounding box center [15, 303] width 7 height 8
click at [17, 281] on icon at bounding box center [13, 332] width 7 height 7
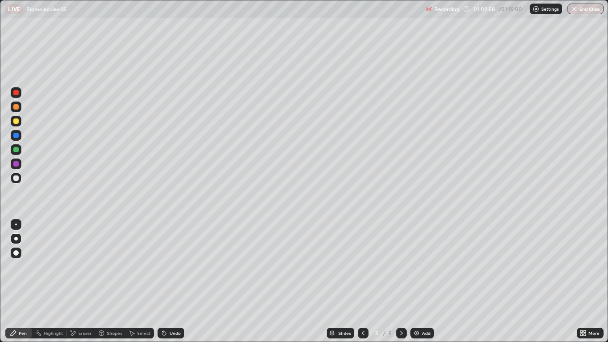
click at [83, 281] on div "Eraser" at bounding box center [81, 333] width 28 height 11
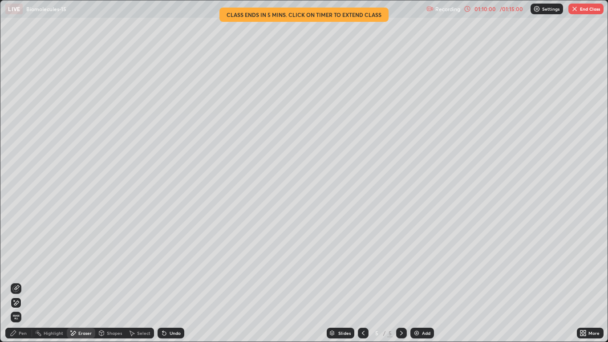
click at [115, 281] on div "Shapes" at bounding box center [114, 333] width 15 height 4
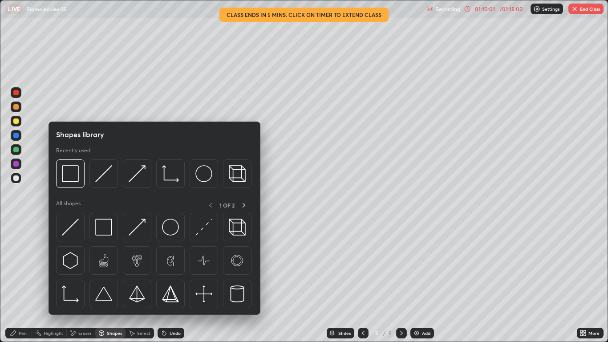
click at [81, 281] on div "Eraser" at bounding box center [84, 333] width 13 height 4
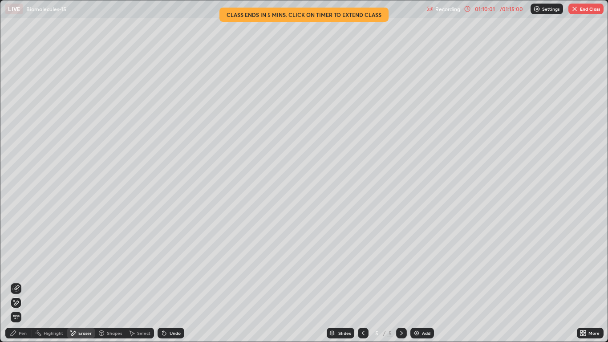
click at [17, 281] on icon at bounding box center [15, 303] width 7 height 8
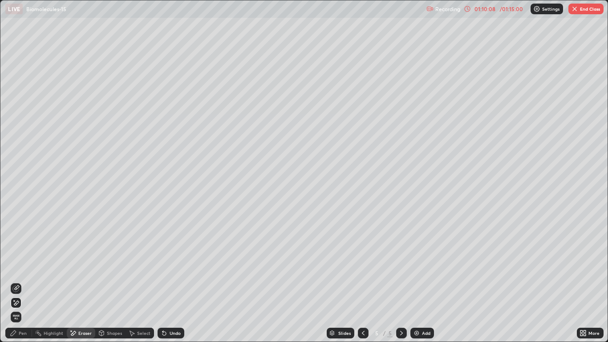
click at [26, 281] on div "Pen" at bounding box center [23, 333] width 8 height 4
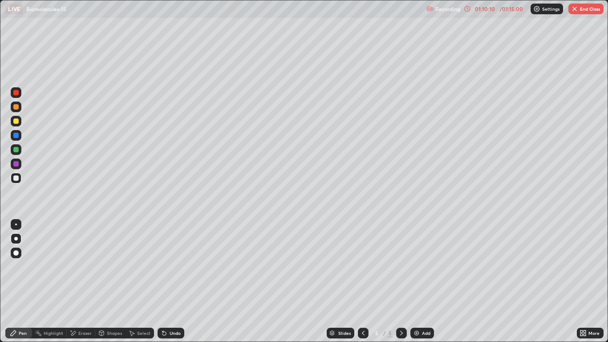
click at [16, 150] on div at bounding box center [15, 149] width 5 height 5
click at [15, 122] on div at bounding box center [15, 120] width 5 height 5
click at [109, 281] on div "Shapes" at bounding box center [110, 333] width 30 height 11
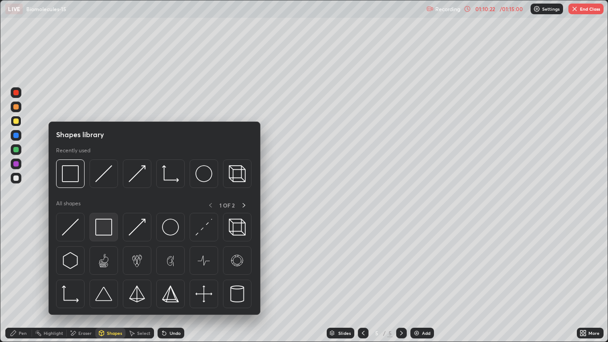
click at [105, 227] on img at bounding box center [103, 227] width 17 height 17
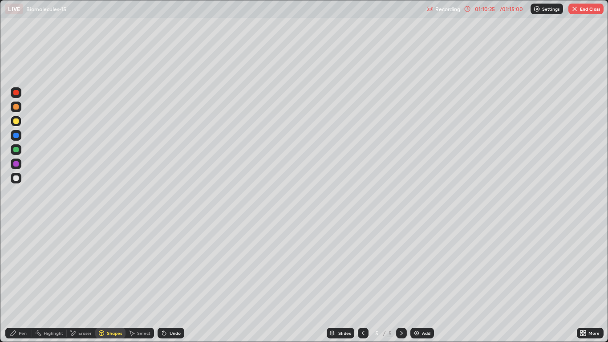
click at [20, 281] on div "Pen" at bounding box center [23, 333] width 8 height 4
click at [16, 178] on div at bounding box center [15, 177] width 5 height 5
click at [16, 125] on div at bounding box center [16, 121] width 11 height 11
click at [113, 281] on div "Shapes" at bounding box center [110, 333] width 30 height 11
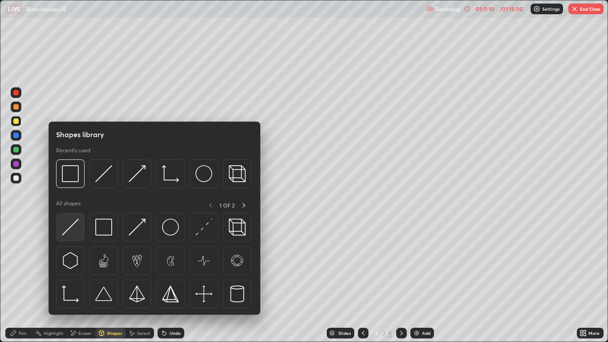
click at [74, 229] on img at bounding box center [70, 227] width 17 height 17
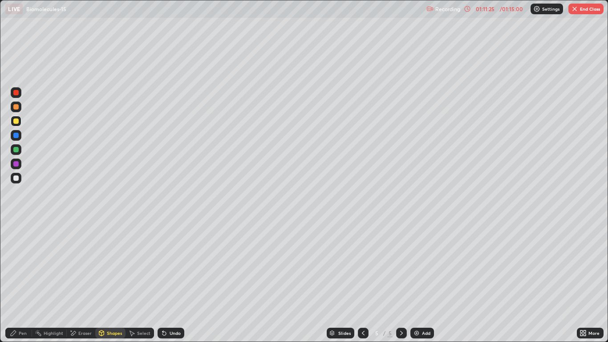
click at [22, 281] on div "Pen" at bounding box center [23, 333] width 8 height 4
click at [18, 178] on div at bounding box center [15, 177] width 5 height 5
click at [133, 281] on div "Select" at bounding box center [139, 333] width 28 height 11
click at [110, 281] on div "Shapes" at bounding box center [114, 333] width 15 height 4
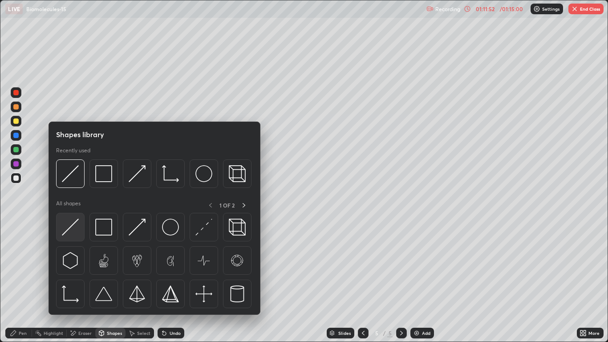
click at [80, 232] on div at bounding box center [70, 227] width 28 height 28
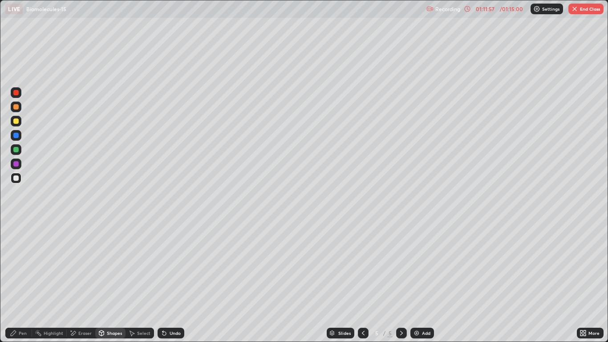
click at [24, 281] on div "Pen" at bounding box center [23, 333] width 8 height 4
click at [20, 122] on div at bounding box center [16, 121] width 11 height 11
click at [20, 178] on div at bounding box center [16, 178] width 11 height 11
click at [112, 281] on div "Shapes" at bounding box center [110, 333] width 30 height 11
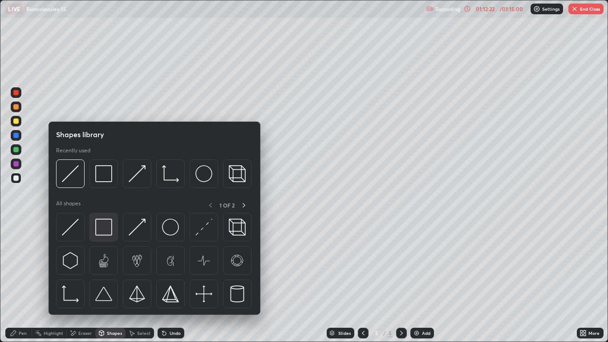
click at [104, 229] on img at bounding box center [103, 227] width 17 height 17
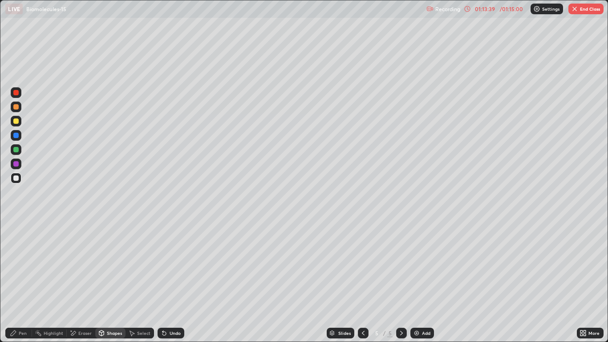
click at [579, 9] on button "End Class" at bounding box center [585, 9] width 35 height 11
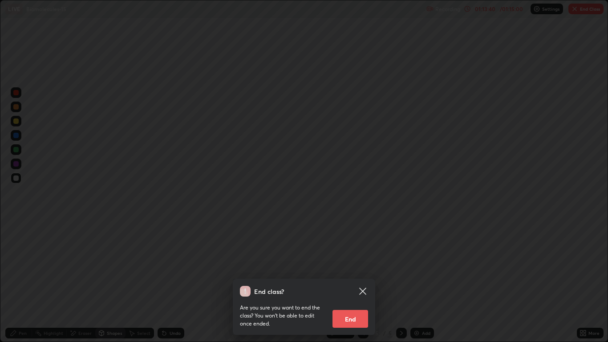
click at [358, 281] on button "End" at bounding box center [350, 319] width 36 height 18
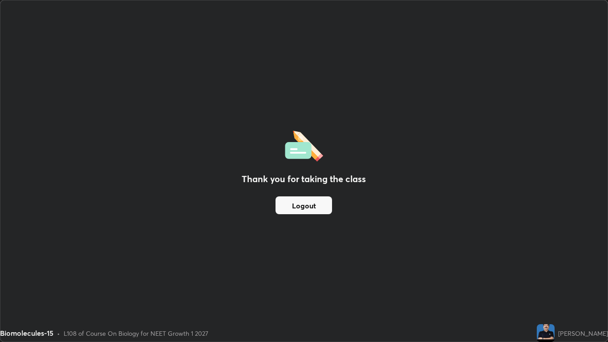
click at [306, 206] on button "Logout" at bounding box center [303, 205] width 57 height 18
click at [312, 204] on button "Logout" at bounding box center [303, 205] width 57 height 18
